Goal: Information Seeking & Learning: Check status

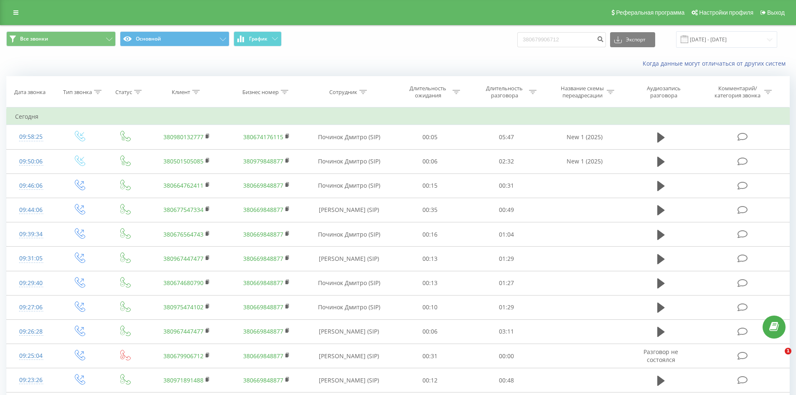
click at [557, 48] on div "Все звонки Основной График 380679906712 Экспорт .csv .xls .xlsx [DATE] - [DATE]" at bounding box center [397, 39] width 795 height 28
click at [557, 40] on input "380679906712" at bounding box center [561, 39] width 89 height 15
paste input "931006848"
type input "380931006848"
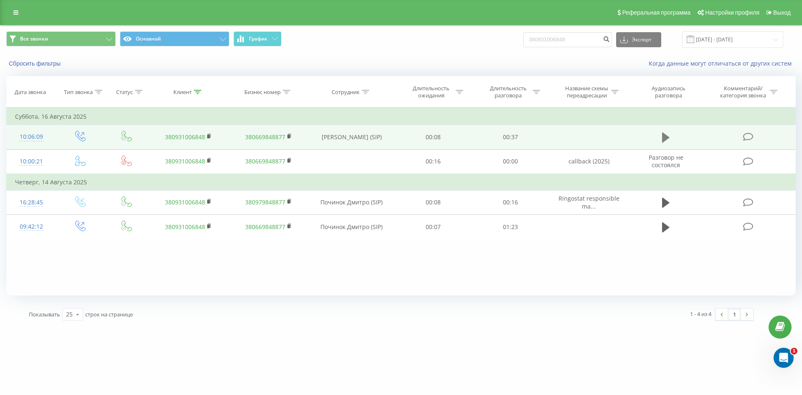
click at [669, 135] on icon at bounding box center [666, 138] width 8 height 12
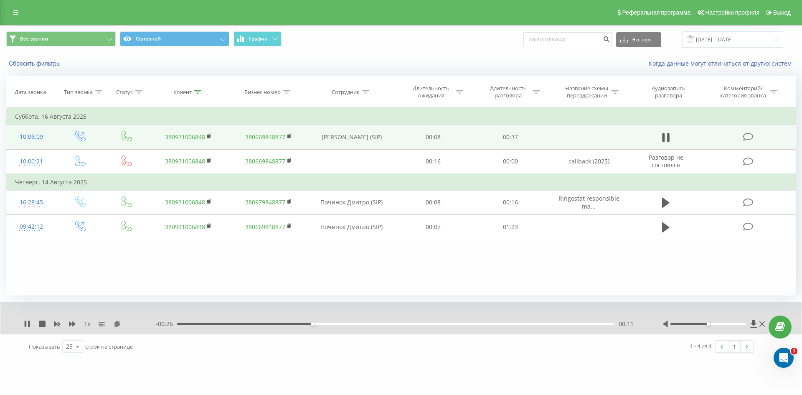
click at [539, 375] on div "seven-systems.com.ua 380931006848 Проекты seven-systems.com.ua Дашборд Центр об…" at bounding box center [401, 197] width 802 height 395
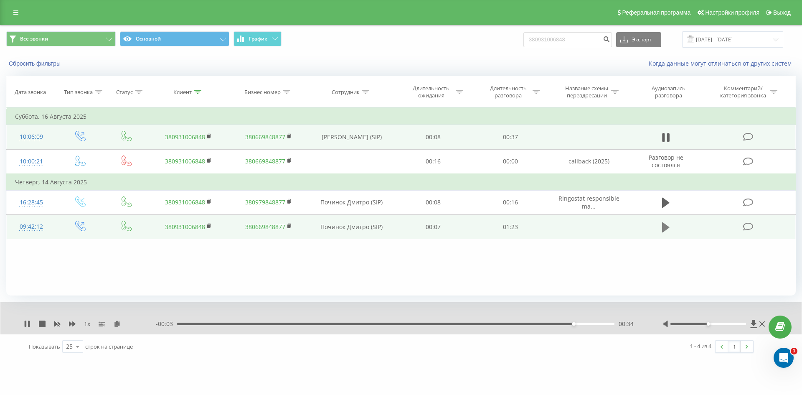
click at [665, 231] on icon at bounding box center [666, 227] width 8 height 10
click at [43, 323] on icon at bounding box center [42, 323] width 7 height 7
click at [669, 225] on icon at bounding box center [666, 227] width 8 height 12
click at [41, 321] on icon at bounding box center [42, 323] width 7 height 7
click at [209, 134] on rect at bounding box center [208, 136] width 3 height 4
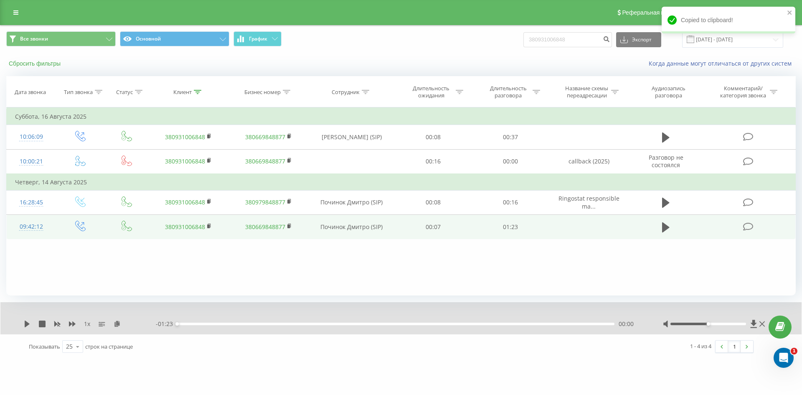
click at [48, 64] on button "Сбросить фильтры" at bounding box center [35, 64] width 58 height 8
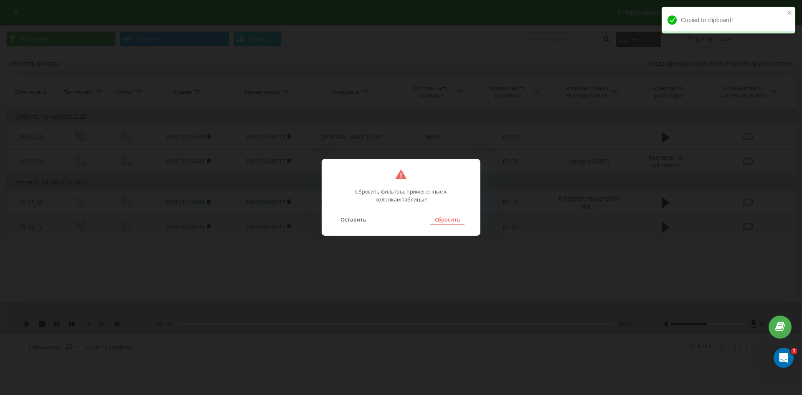
click at [436, 218] on button "Сбросить" at bounding box center [447, 219] width 34 height 11
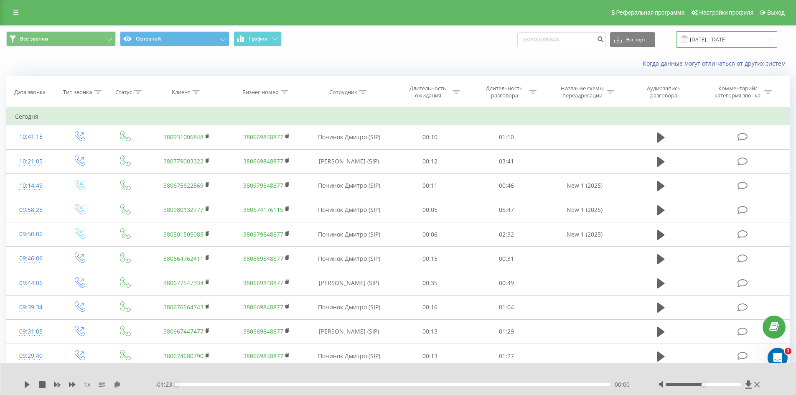
click at [719, 37] on input "[DATE] - [DATE]" at bounding box center [726, 39] width 101 height 16
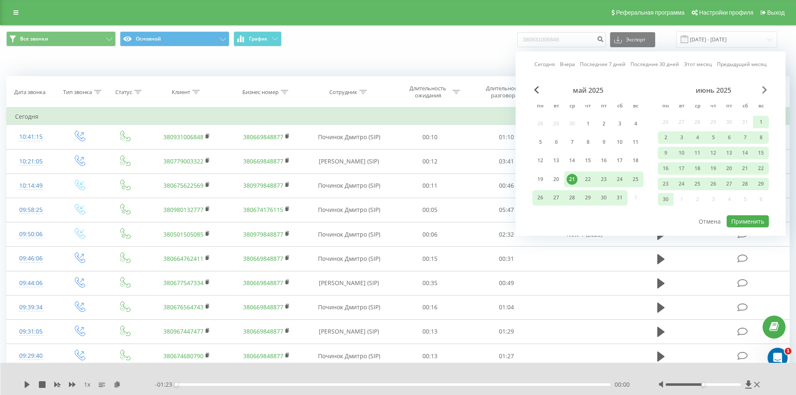
click at [764, 89] on span "Next Month" at bounding box center [764, 90] width 5 height 8
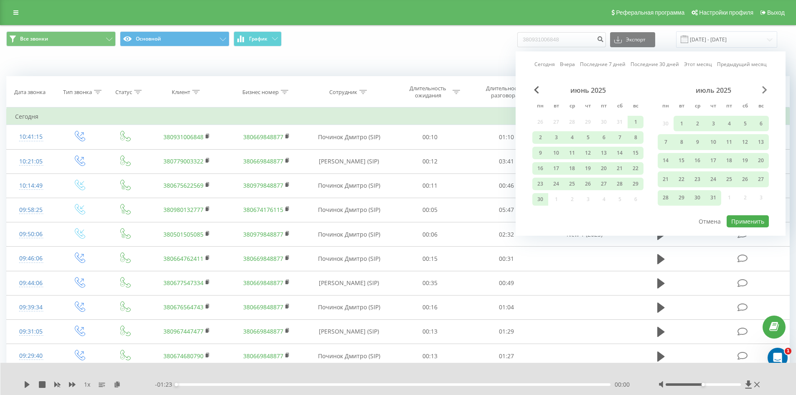
click at [764, 89] on span "Next Month" at bounding box center [764, 90] width 5 height 8
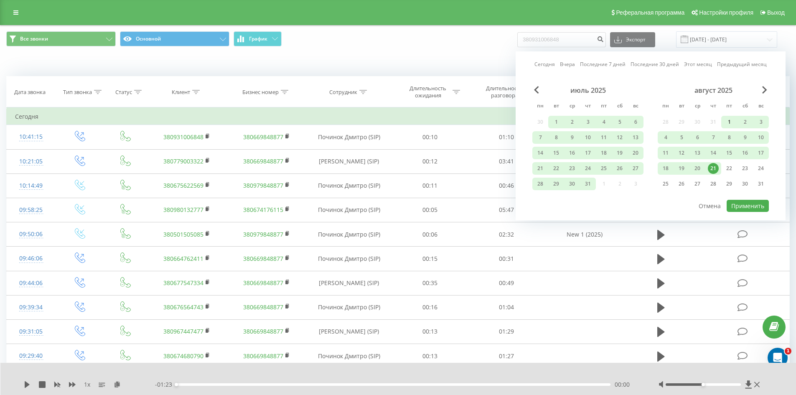
click at [728, 120] on div "1" at bounding box center [728, 122] width 11 height 11
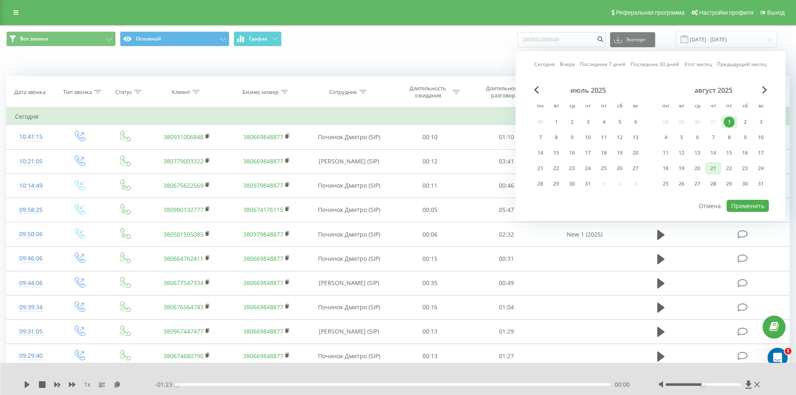
click at [715, 169] on div "21" at bounding box center [713, 168] width 11 height 11
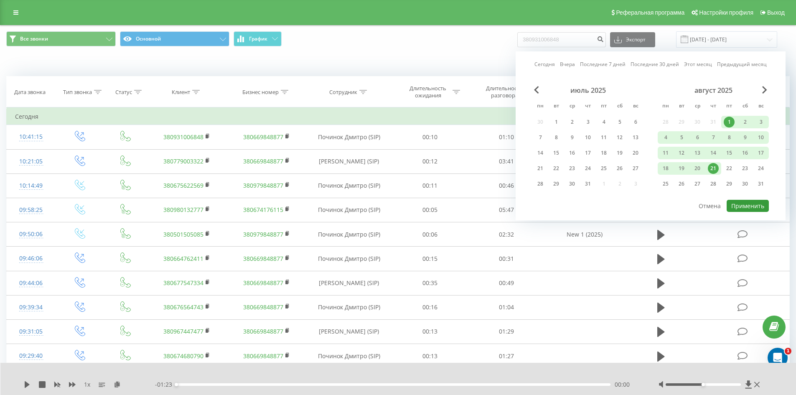
click at [741, 209] on button "Применить" at bounding box center [747, 206] width 42 height 12
type input "01.08.2025 - 21.08.2025"
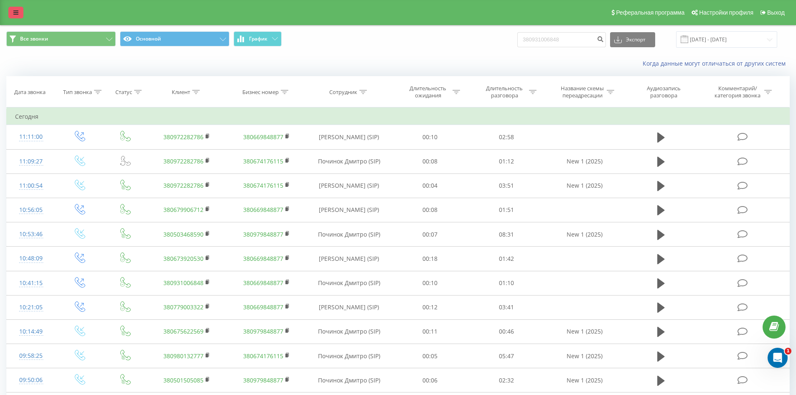
click at [21, 13] on link at bounding box center [15, 13] width 15 height 12
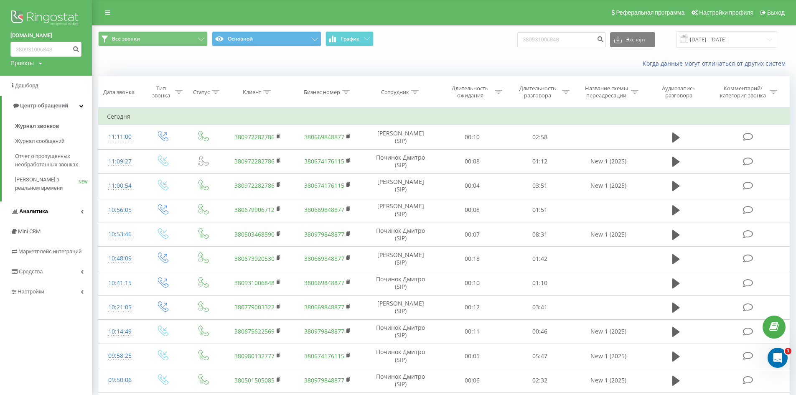
click at [53, 213] on link "Аналитика" at bounding box center [46, 211] width 92 height 20
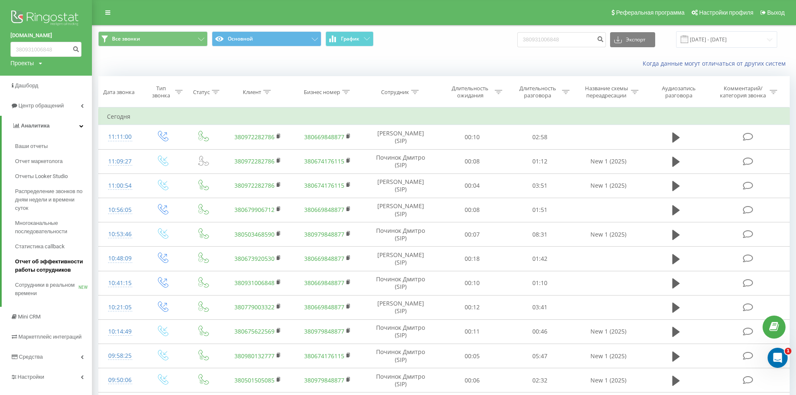
click at [41, 261] on span "Отчет об эффективности работы сотрудников" at bounding box center [51, 265] width 73 height 17
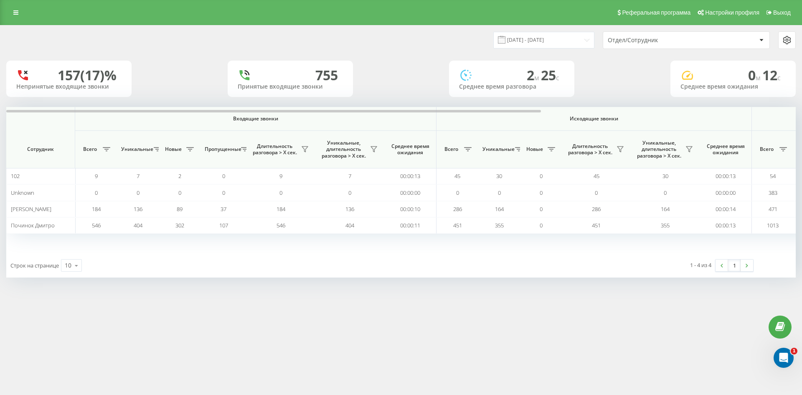
click at [693, 39] on div "Отдел/Сотрудник" at bounding box center [658, 40] width 100 height 7
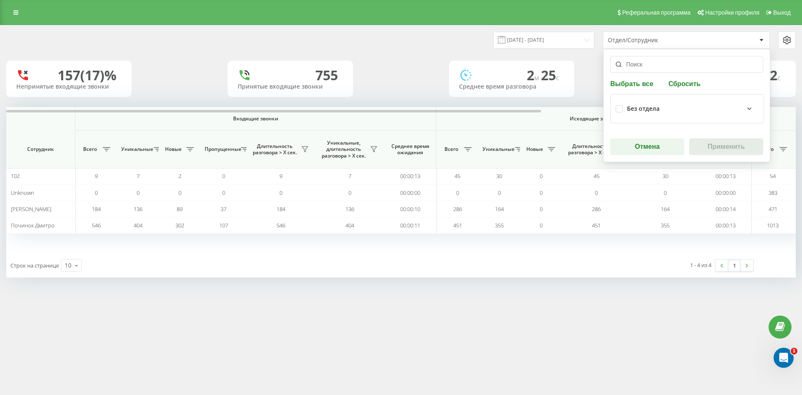
click at [653, 110] on div "Без отдела" at bounding box center [643, 108] width 33 height 7
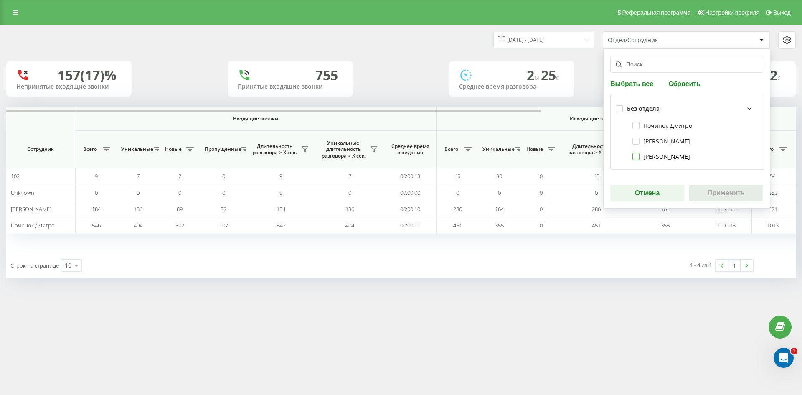
click at [657, 155] on label "Микола Гусєв" at bounding box center [661, 156] width 58 height 7
checkbox input "true"
click at [661, 125] on label "Починок Дмитро" at bounding box center [662, 125] width 60 height 7
checkbox input "true"
click at [722, 193] on button "Применить" at bounding box center [726, 193] width 74 height 17
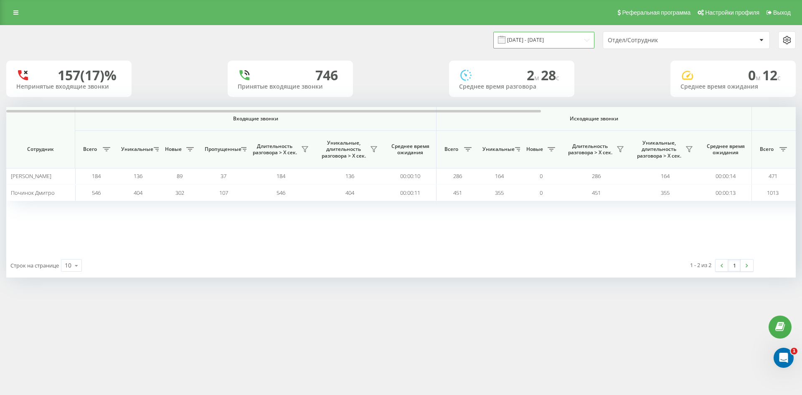
click at [583, 41] on input "21.07.2025 - 21.08.2025" at bounding box center [543, 40] width 101 height 16
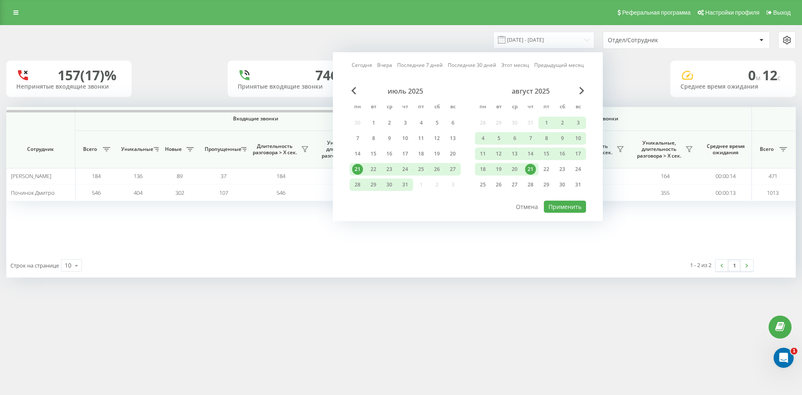
click at [514, 65] on link "Этот месяц" at bounding box center [515, 65] width 28 height 8
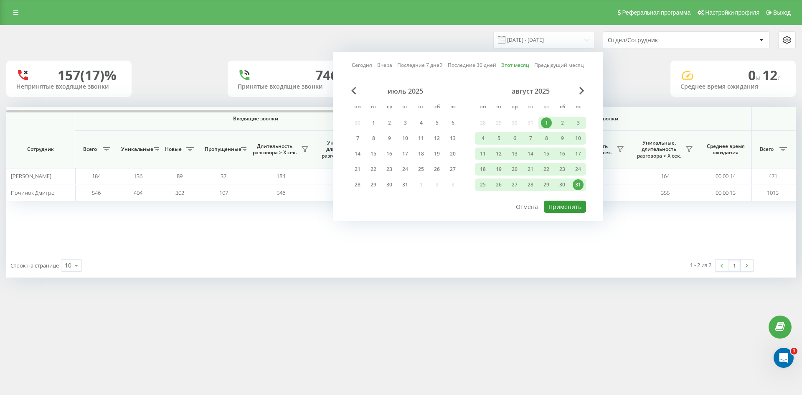
click at [572, 210] on button "Применить" at bounding box center [565, 206] width 42 height 12
type input "01.08.2025 - 31.08.2025"
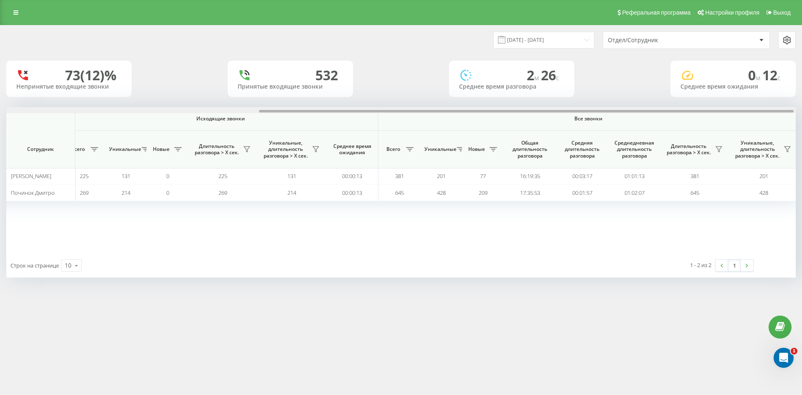
scroll to position [0, 376]
drag, startPoint x: 497, startPoint y: 110, endPoint x: 756, endPoint y: 132, distance: 259.9
click at [756, 132] on div "Входящие звонки Исходящие звонки Все звонки Сотрудник Всего Уникальные Новые Пр…" at bounding box center [400, 180] width 789 height 146
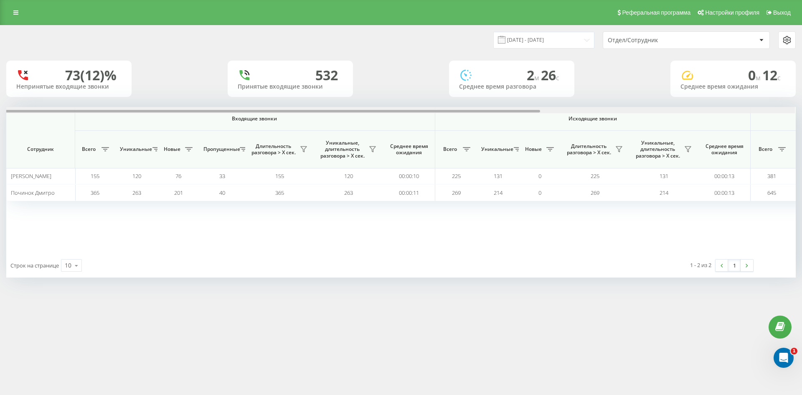
scroll to position [0, 0]
drag, startPoint x: 575, startPoint y: 111, endPoint x: 317, endPoint y: 120, distance: 258.3
click at [317, 120] on div "Входящие звонки Исходящие звонки Все звонки Сотрудник Всего Уникальные Новые Пр…" at bounding box center [400, 180] width 789 height 146
drag, startPoint x: 372, startPoint y: 111, endPoint x: 350, endPoint y: 109, distance: 22.3
click at [350, 109] on div at bounding box center [400, 110] width 789 height 6
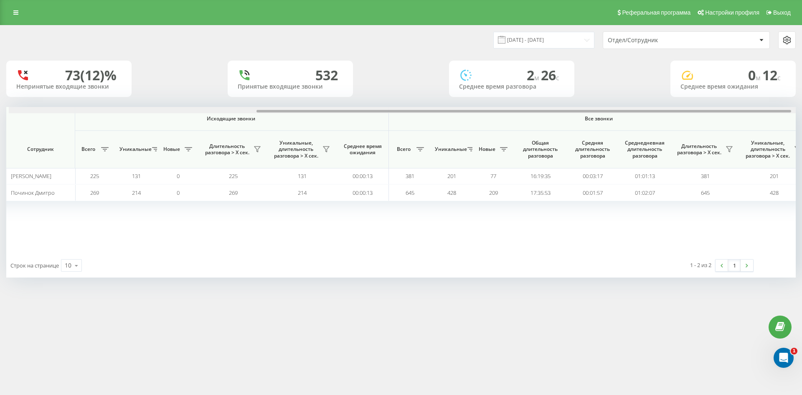
scroll to position [0, 367]
drag, startPoint x: 268, startPoint y: 111, endPoint x: 517, endPoint y: 109, distance: 248.5
click at [517, 109] on div at bounding box center [400, 110] width 789 height 6
